Goal: Find specific page/section: Find specific page/section

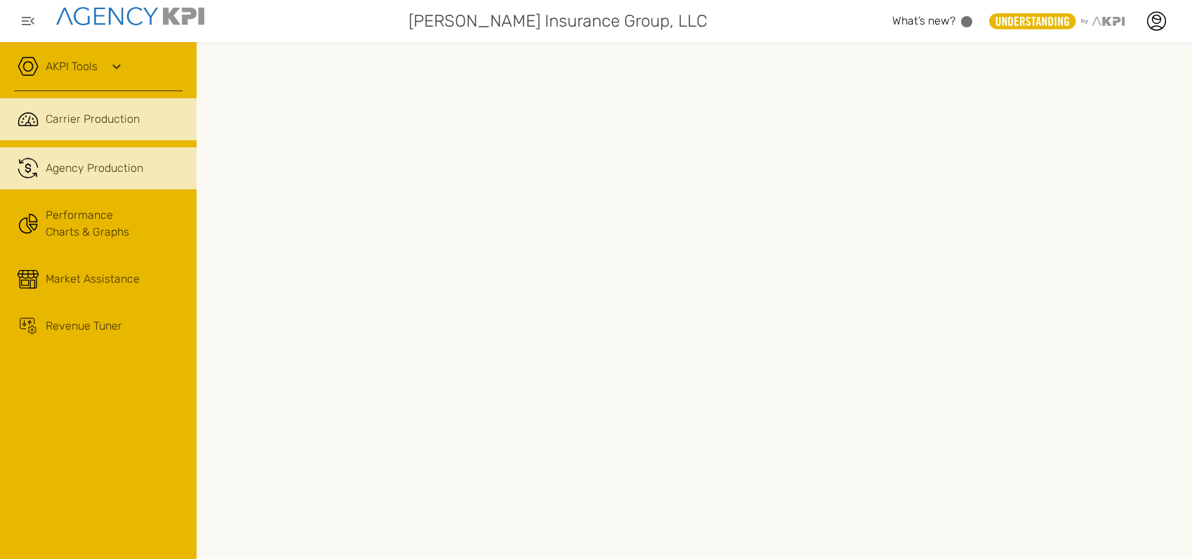
click at [94, 167] on span "Agency Production" at bounding box center [95, 168] width 98 height 17
click at [72, 182] on link ".cls-1{fill:none;stroke:#221f20;stroke-linecap:round;stroke-linejoin:round;stro…" at bounding box center [98, 168] width 197 height 42
